Goal: Contribute content: Add original content to the website for others to see

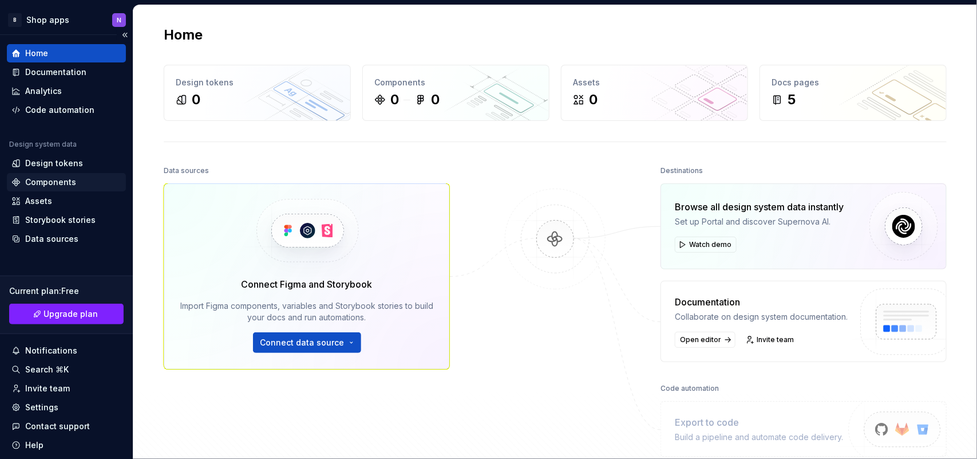
click at [34, 179] on div "Components" at bounding box center [50, 181] width 51 height 11
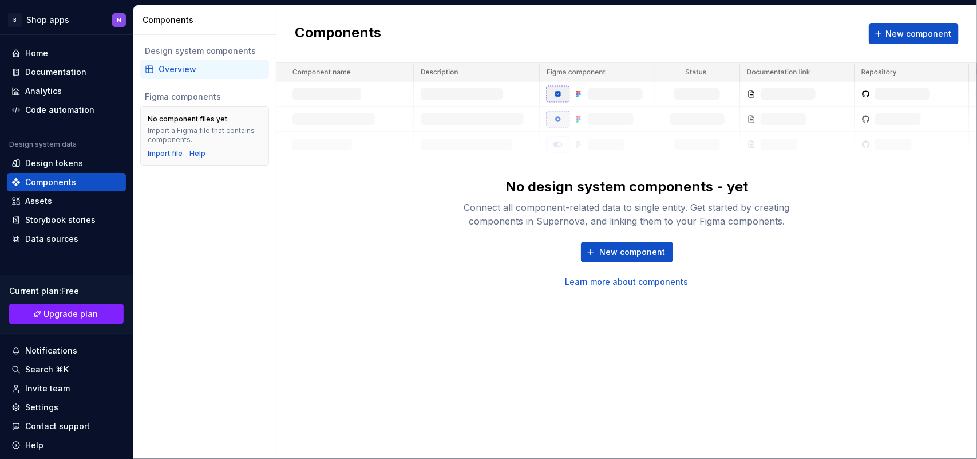
click at [404, 226] on div "No design system components - yet Connect all component-related data to single …" at bounding box center [627, 175] width 701 height 224
click at [593, 250] on button "New component" at bounding box center [627, 252] width 92 height 21
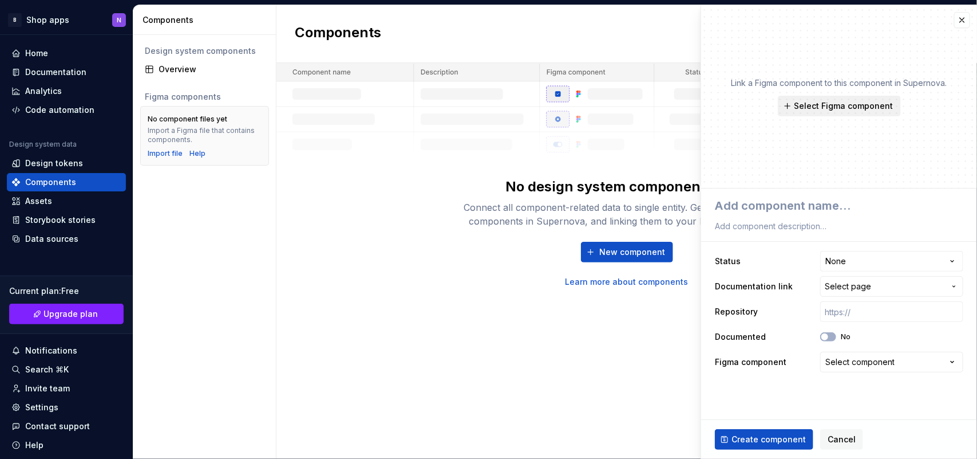
click at [799, 106] on span "Select Figma component" at bounding box center [844, 105] width 99 height 11
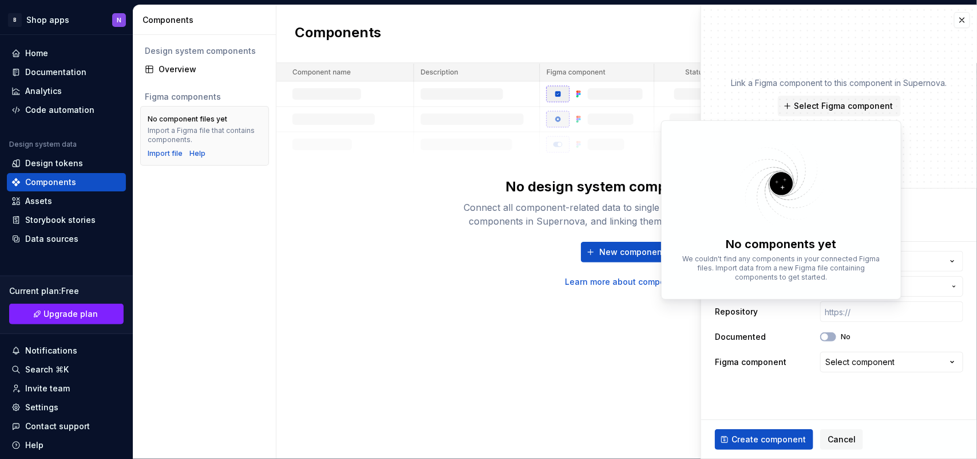
type textarea "*"
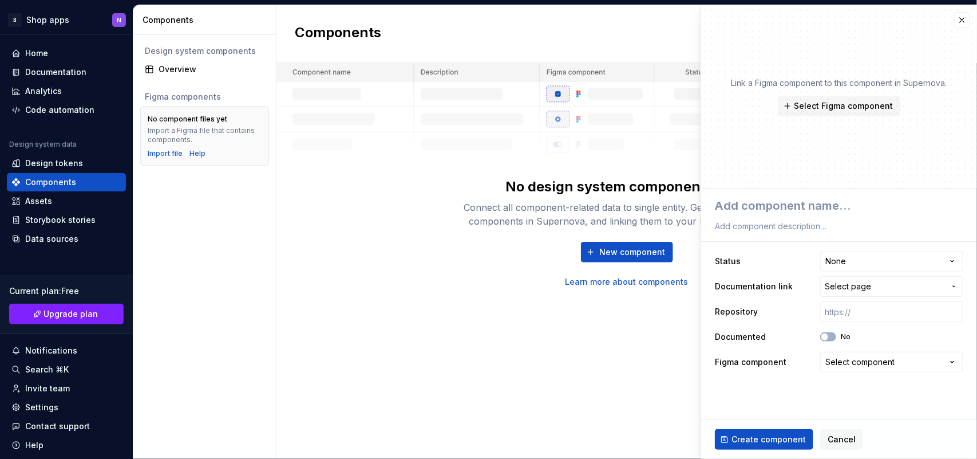
click at [756, 77] on p "Link a Figma component to this component in Supernova." at bounding box center [840, 82] width 216 height 11
click at [41, 168] on div "Design tokens" at bounding box center [54, 162] width 58 height 11
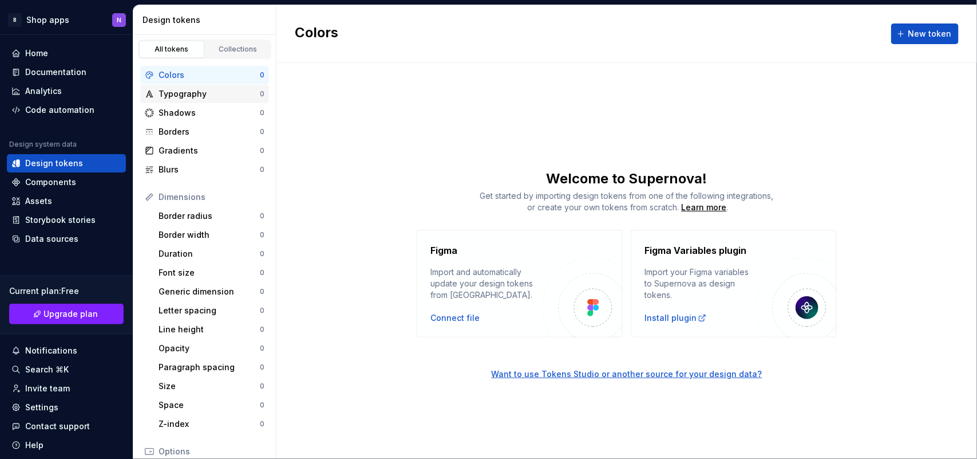
click at [193, 89] on div "Typography" at bounding box center [209, 93] width 101 height 11
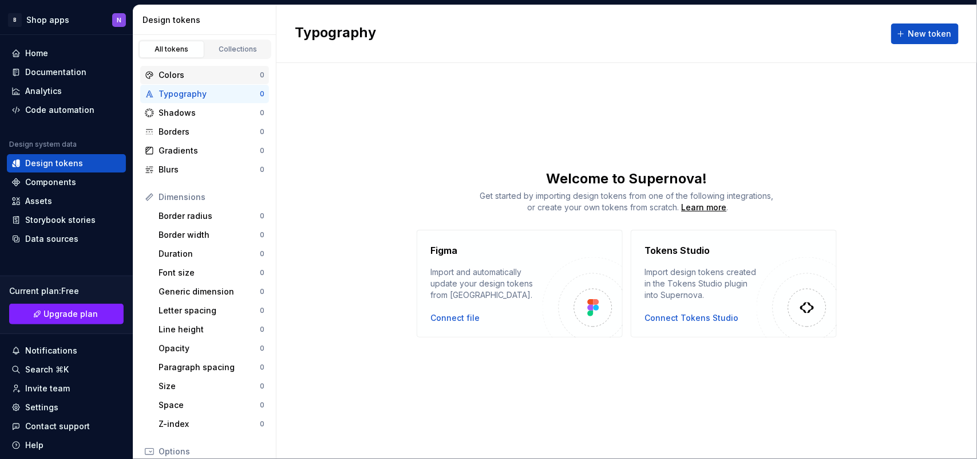
click at [169, 69] on div "Colors" at bounding box center [209, 74] width 101 height 11
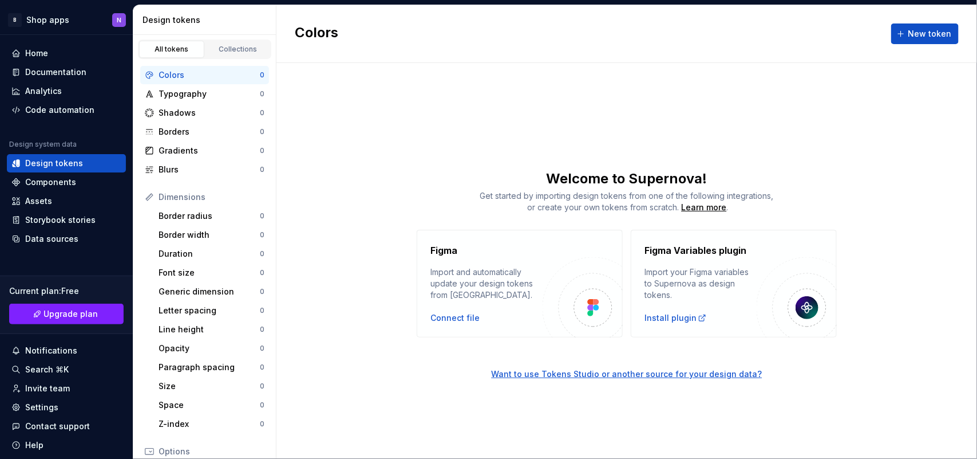
click at [650, 282] on div "Import your Figma variables to Supernova as design tokens." at bounding box center [701, 283] width 112 height 34
click at [160, 346] on div "Opacity" at bounding box center [209, 347] width 101 height 11
